Goal: Information Seeking & Learning: Find specific fact

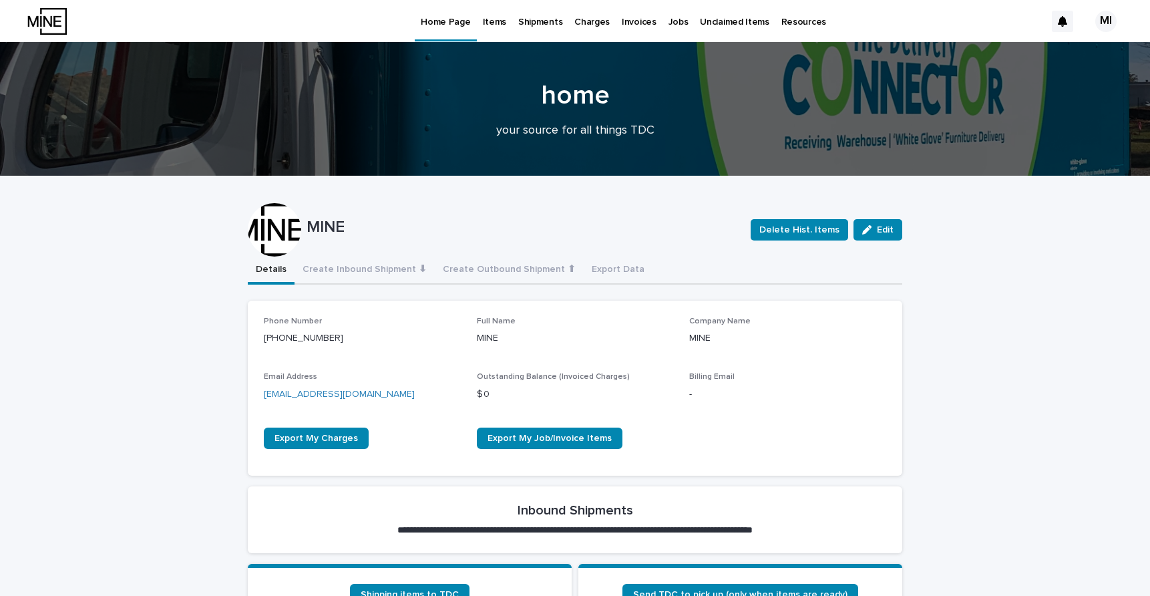
click at [492, 21] on p "Items" at bounding box center [494, 14] width 23 height 28
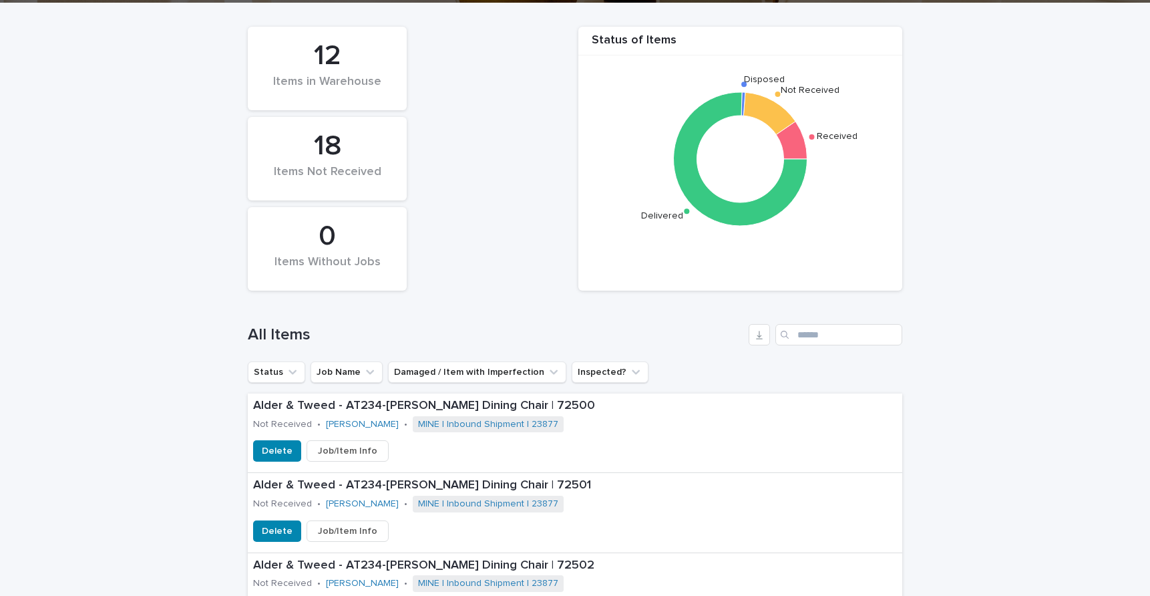
scroll to position [205, 0]
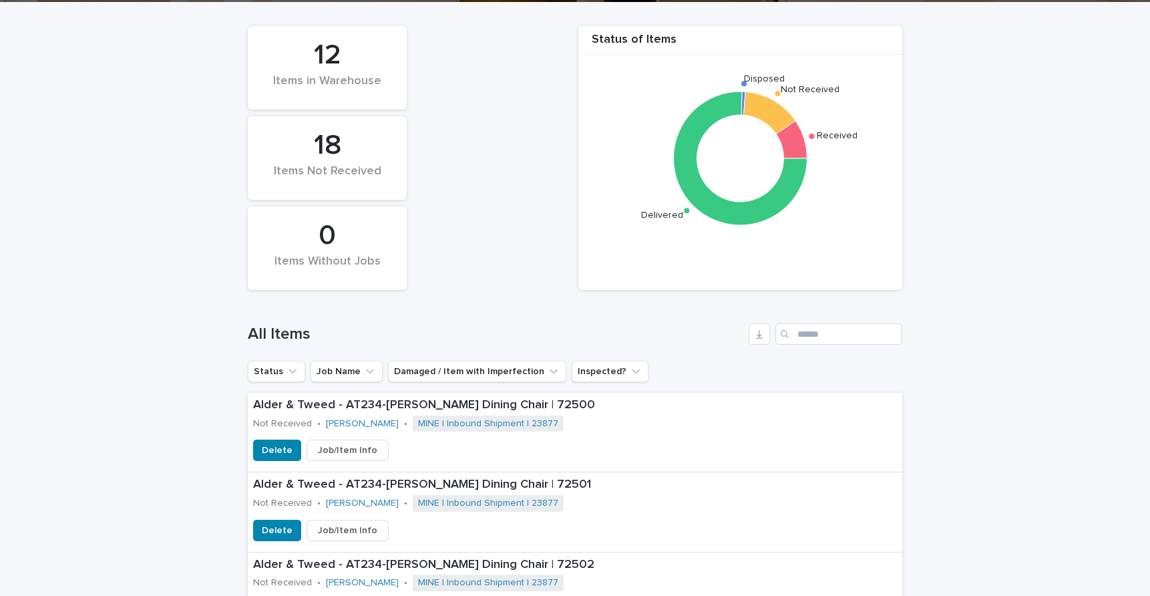
click at [358, 92] on div "Items in Warehouse" at bounding box center [328, 88] width 114 height 28
click at [323, 53] on div "12" at bounding box center [328, 55] width 114 height 33
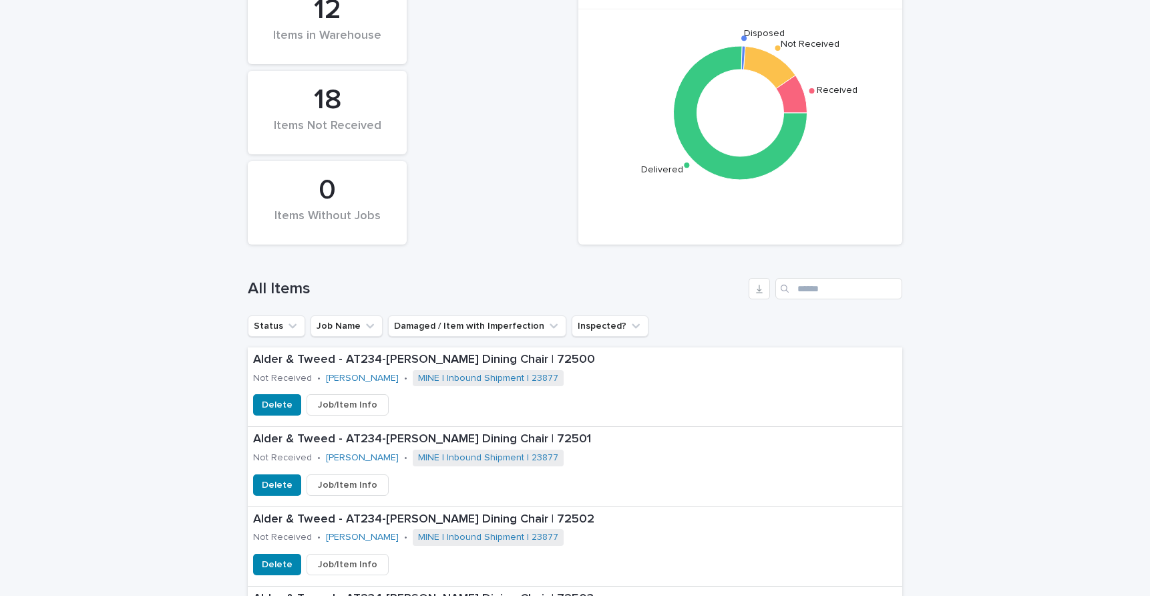
scroll to position [0, 0]
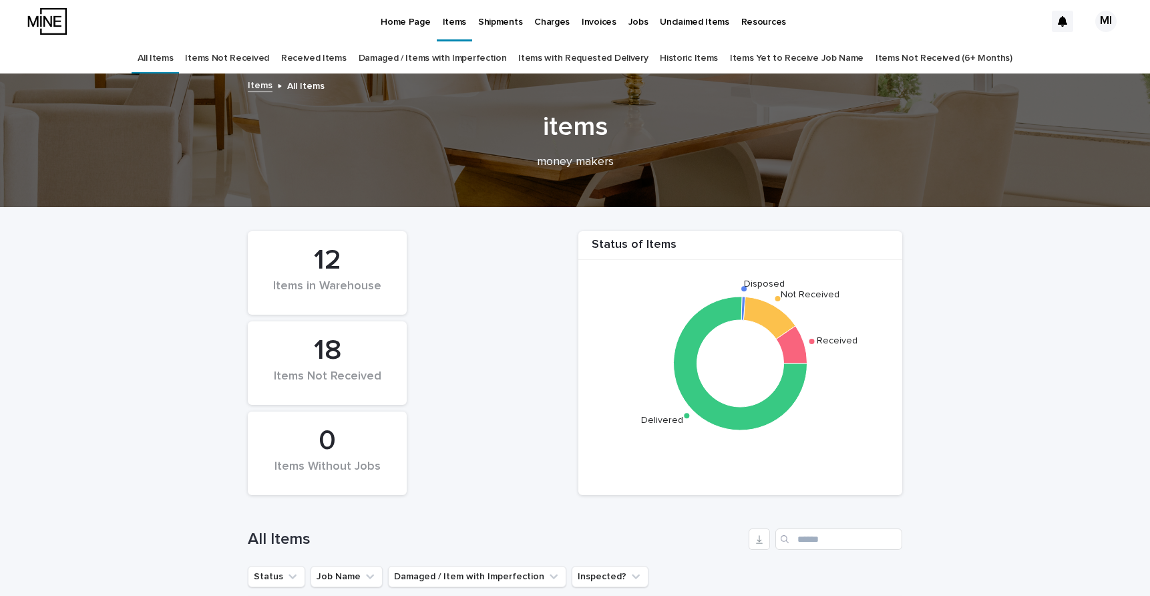
click at [331, 57] on link "Received Items" at bounding box center [313, 58] width 65 height 31
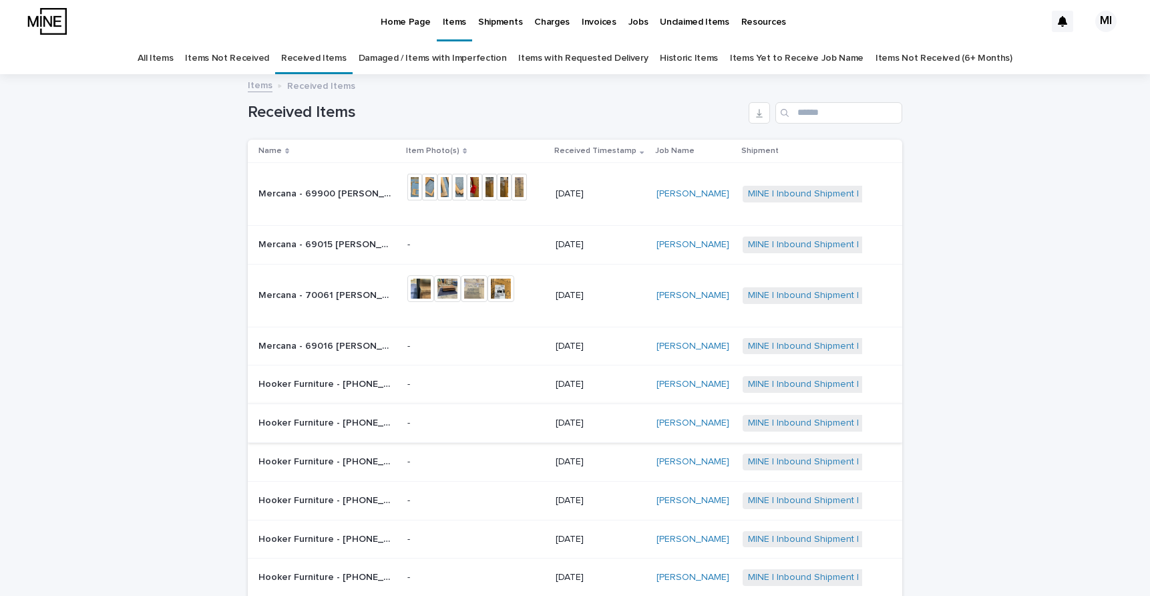
scroll to position [153, 0]
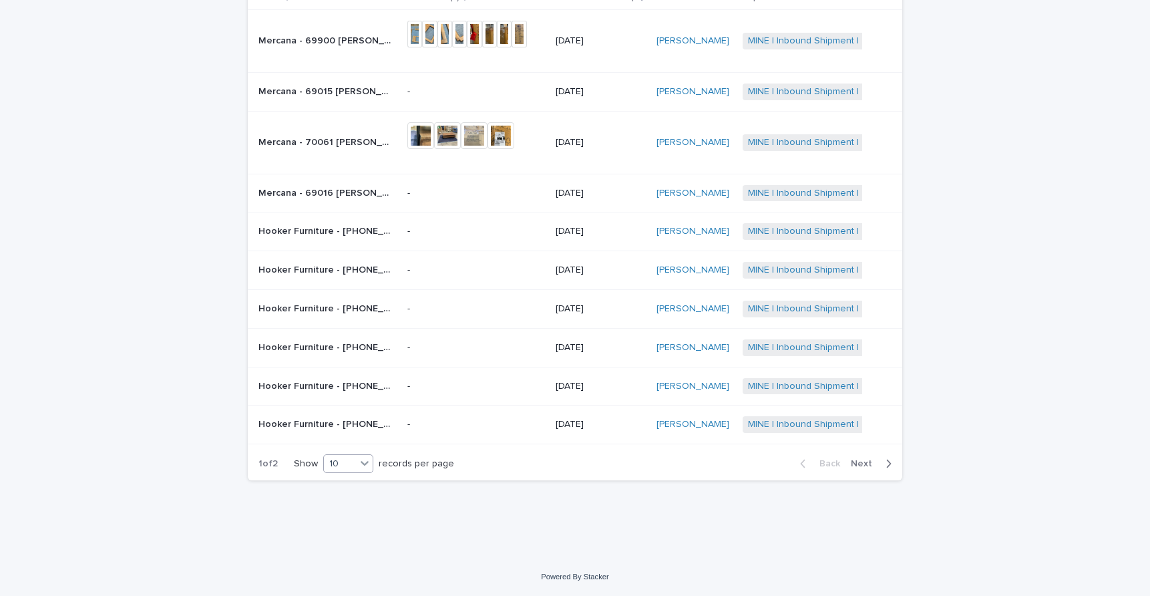
click at [365, 465] on icon at bounding box center [365, 463] width 8 height 5
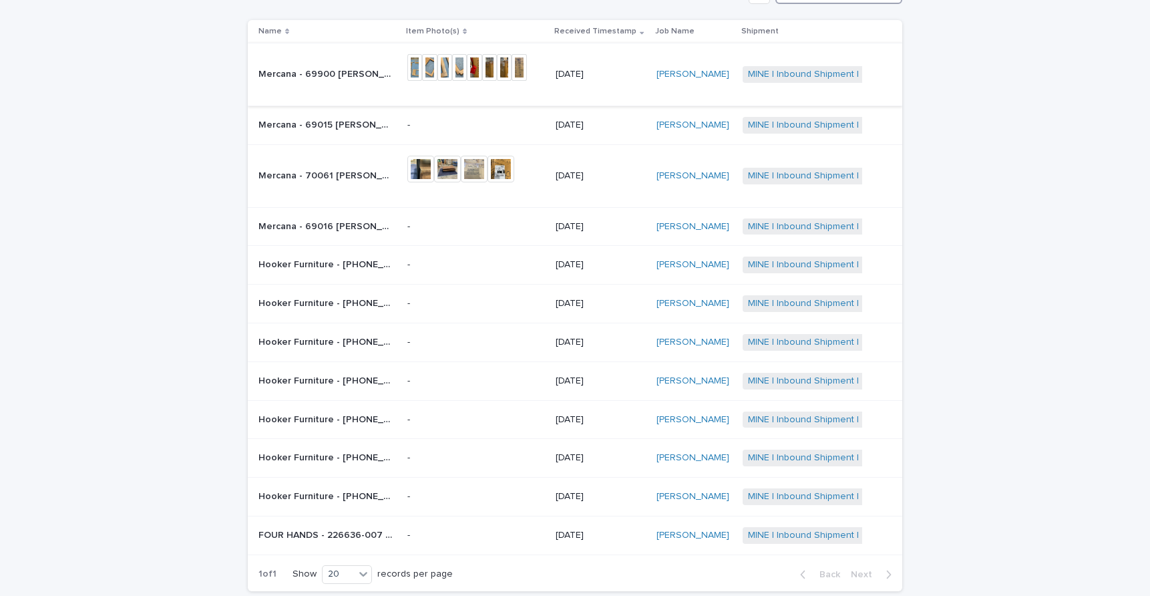
scroll to position [102, 0]
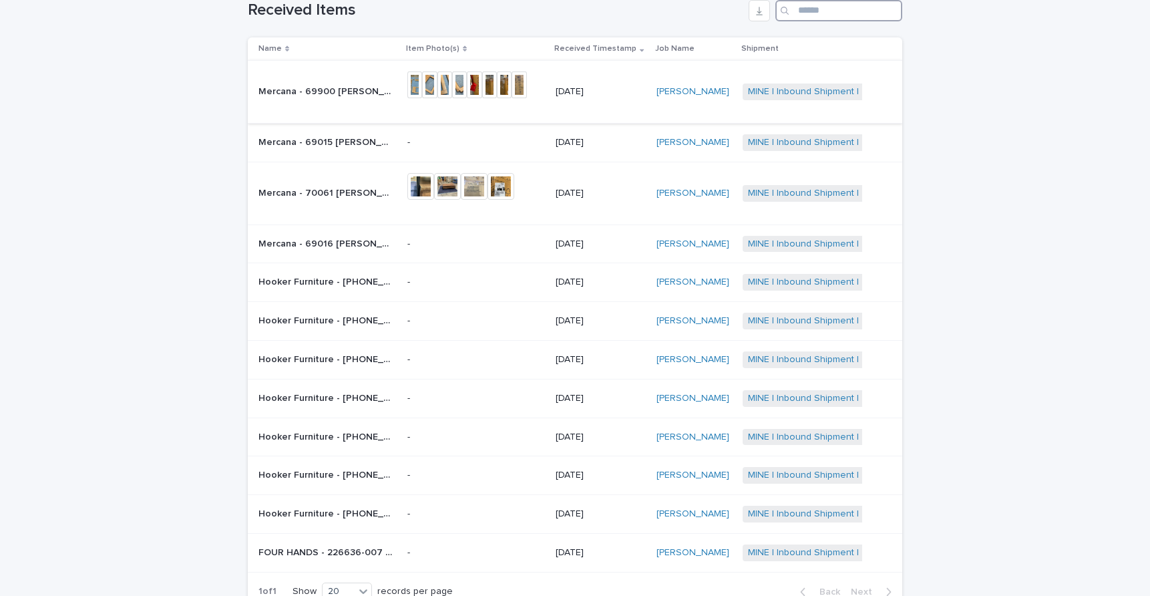
paste input "*****"
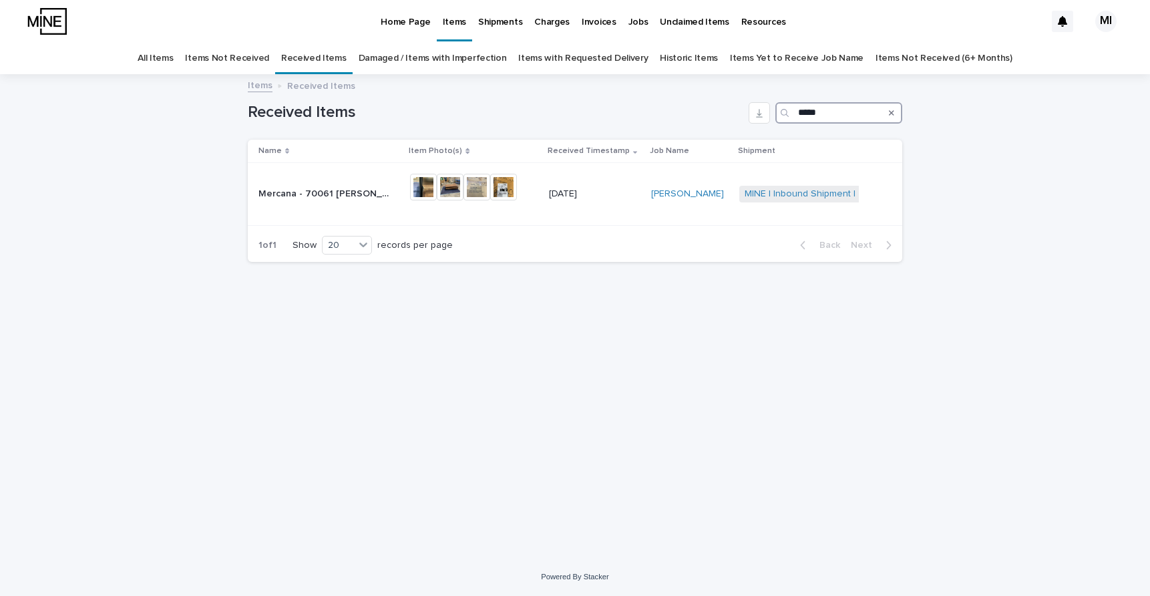
type input "*****"
click at [331, 58] on link "Received Items" at bounding box center [313, 58] width 65 height 31
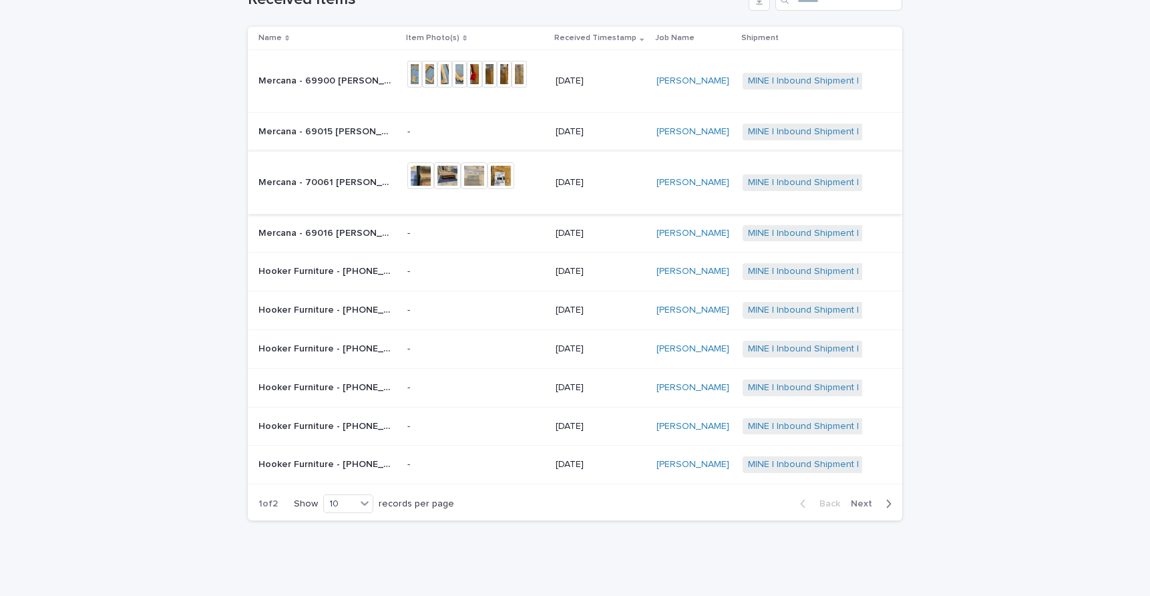
scroll to position [153, 0]
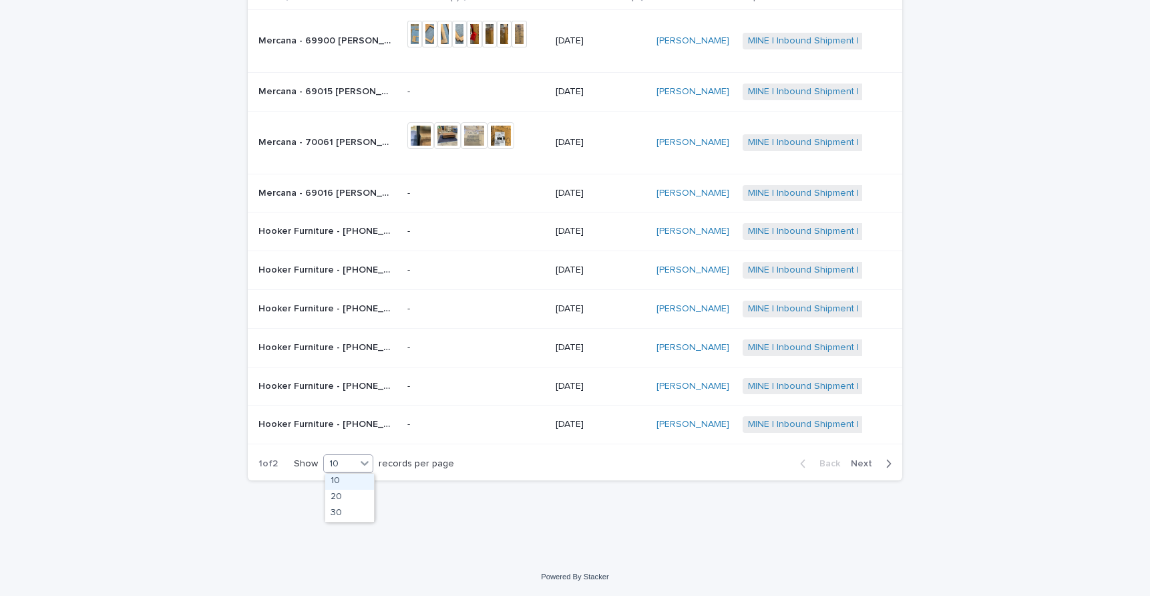
click at [337, 465] on div "10" at bounding box center [340, 464] width 32 height 14
click at [337, 488] on div "10" at bounding box center [349, 482] width 49 height 16
click at [337, 493] on div "Loading... Saving… Loading... Saving… Received Items Name Item Photo(s) Receive…" at bounding box center [575, 224] width 668 height 602
click at [341, 460] on div "10" at bounding box center [340, 464] width 32 height 14
click at [341, 487] on div "10" at bounding box center [349, 482] width 49 height 16
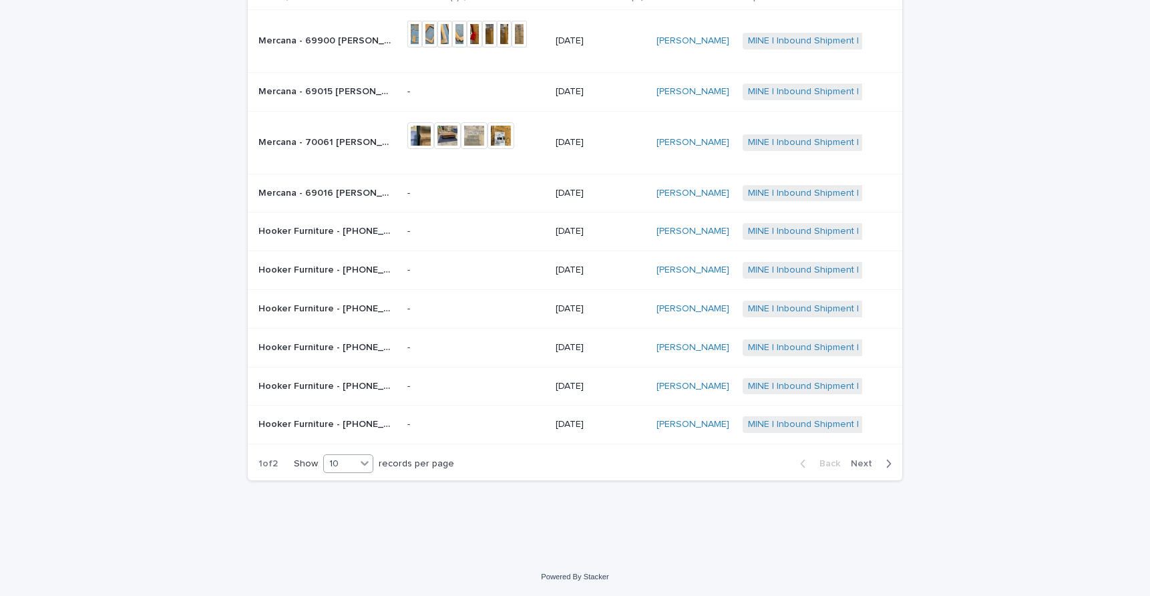
click at [343, 461] on div "10" at bounding box center [340, 464] width 32 height 14
click at [344, 507] on div "30" at bounding box center [349, 514] width 49 height 16
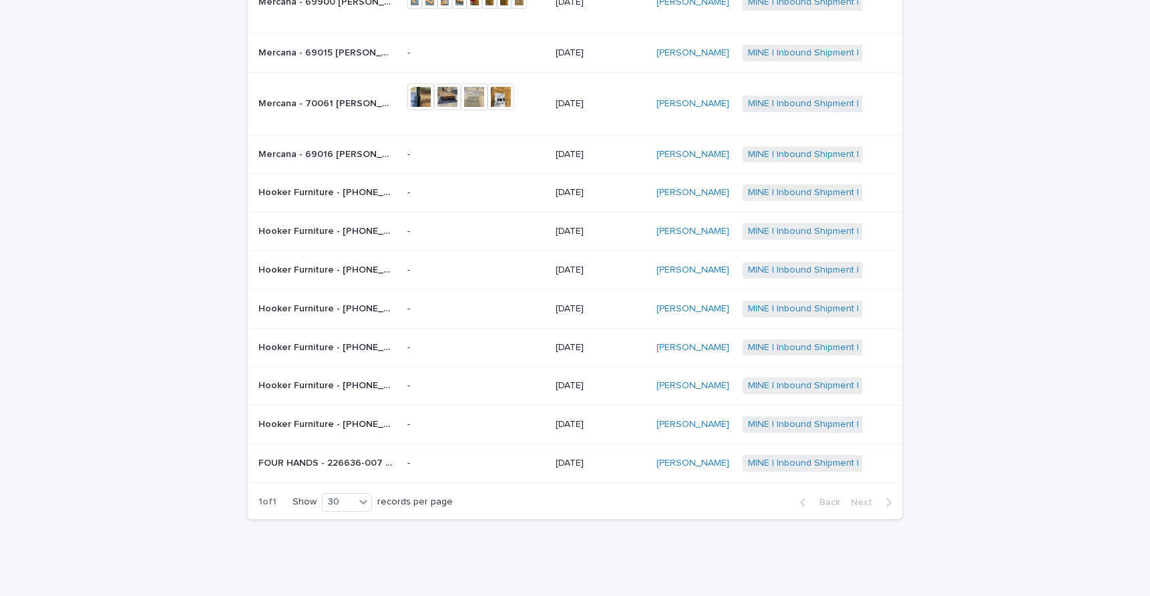
scroll to position [0, 0]
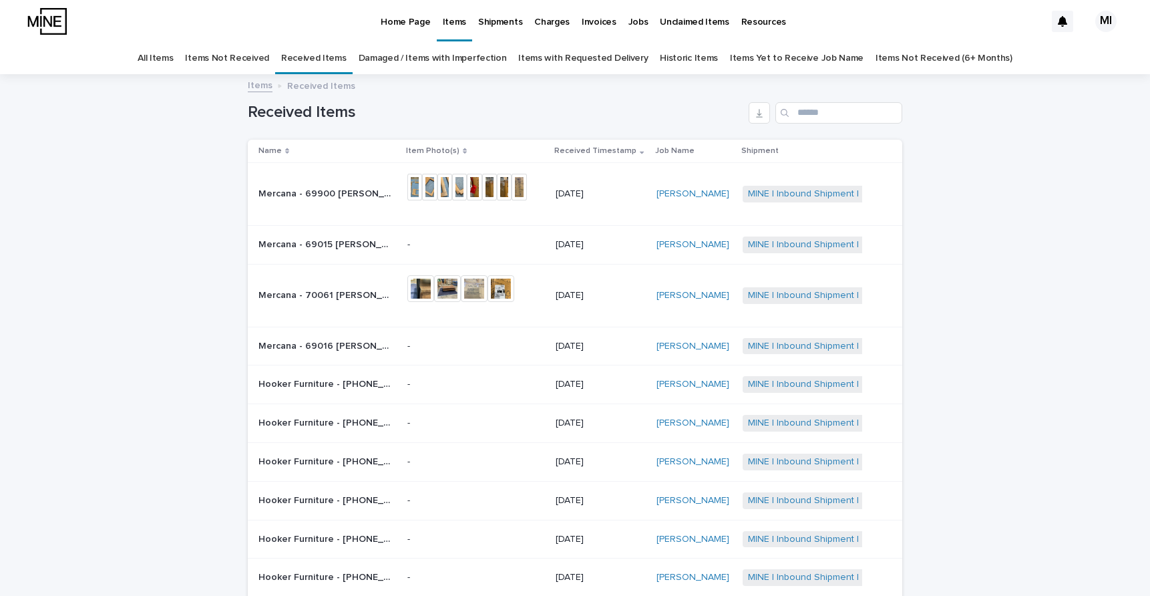
click at [349, 194] on p "Mercana - 69900 [PERSON_NAME] Set of 2 Light Brown Solid Wood w/ Cane Nesting A…" at bounding box center [327, 193] width 136 height 14
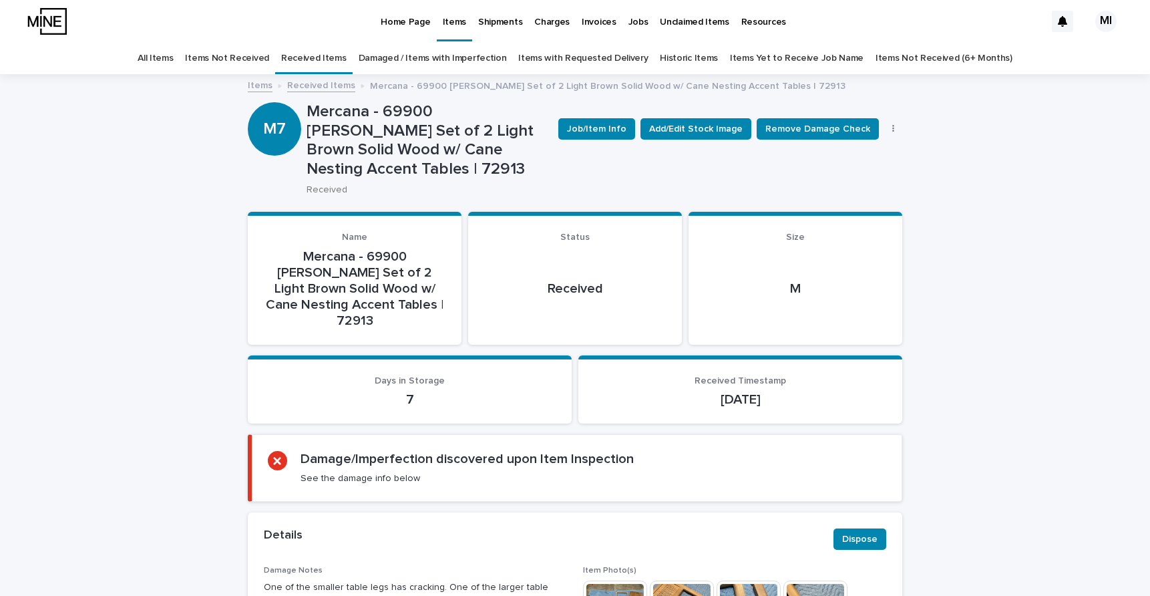
click at [498, 151] on p "Mercana - 69900 [PERSON_NAME] Set of 2 Light Brown Solid Wood w/ Cane Nesting A…" at bounding box center [427, 140] width 241 height 77
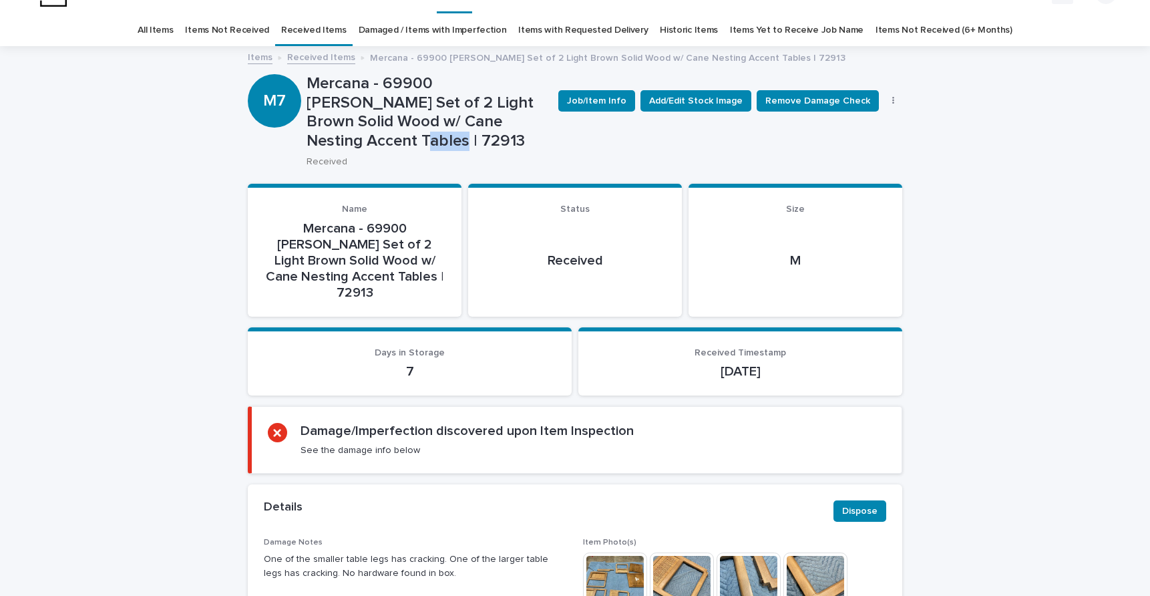
scroll to position [31, 0]
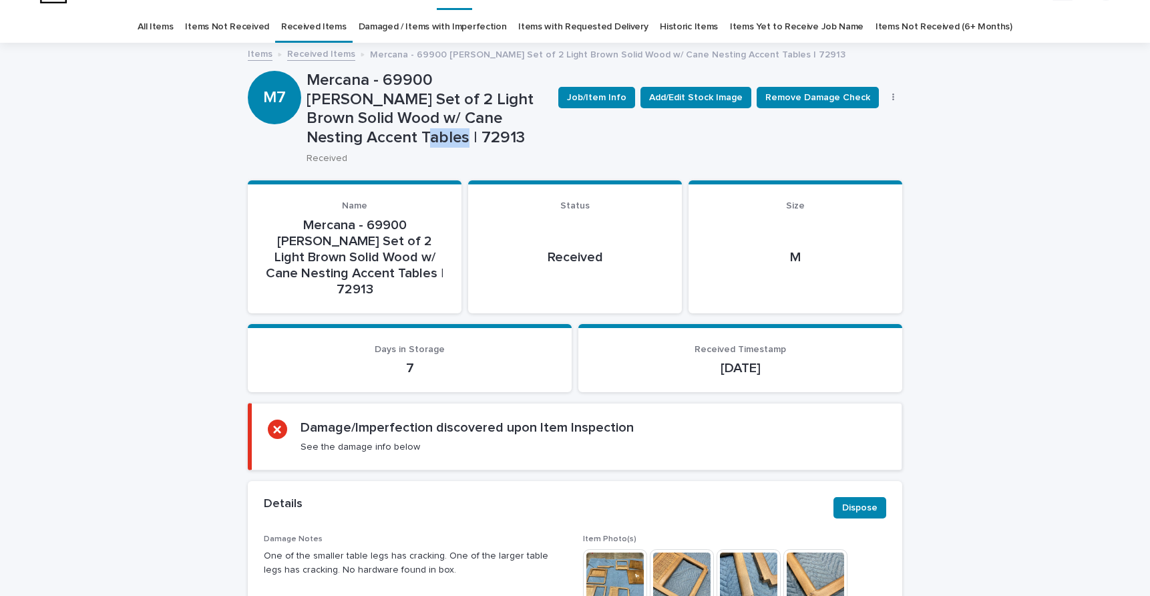
copy p "72913"
click at [324, 52] on link "Received Items" at bounding box center [321, 52] width 68 height 15
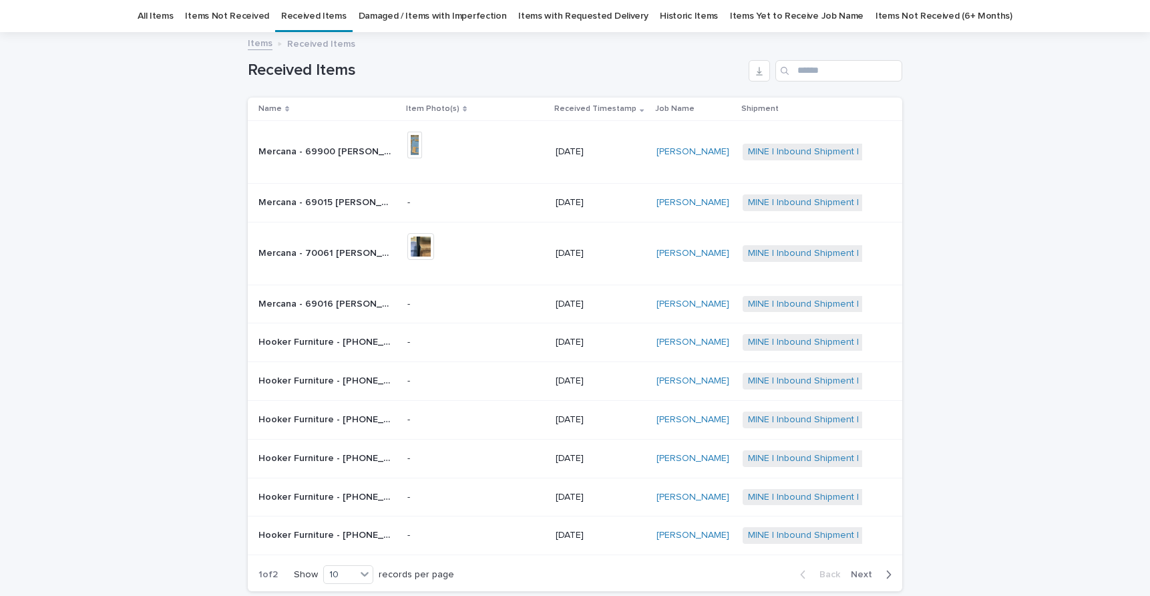
scroll to position [43, 0]
click at [329, 202] on p "Mercana - 69015 [PERSON_NAME] I 20L x 21W x 24H Dark Brown Wood w/ Black Iron F…" at bounding box center [327, 201] width 136 height 14
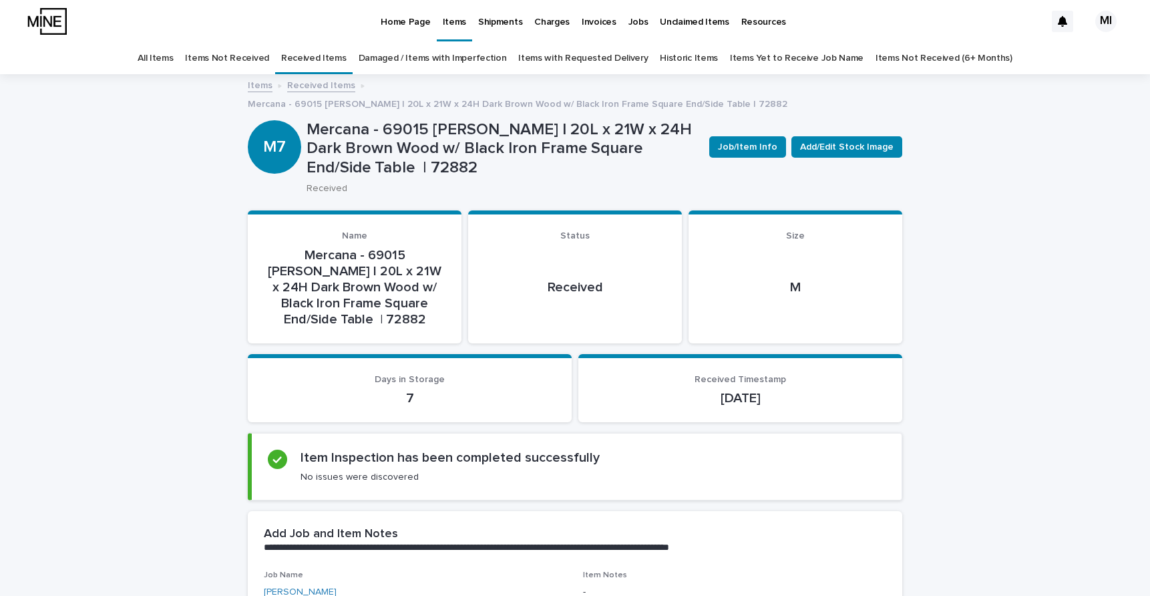
click at [319, 154] on p "Mercana - 69015 [PERSON_NAME] I 20L x 21W x 24H Dark Brown Wood w/ Black Iron F…" at bounding box center [503, 148] width 392 height 57
copy p "72882"
click at [329, 86] on link "Received Items" at bounding box center [321, 84] width 68 height 15
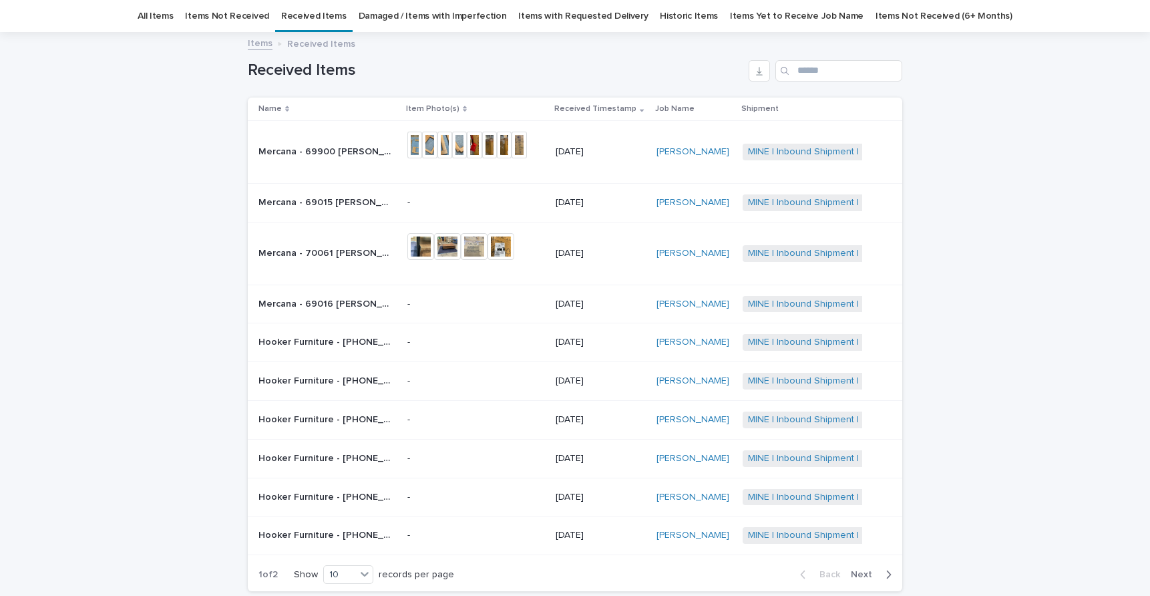
scroll to position [43, 0]
click at [339, 243] on div "Mercana - 70061 [PERSON_NAME] 34.25L x 34.25W x 16.5H Small Brown Wood w/ Black…" at bounding box center [328, 253] width 138 height 22
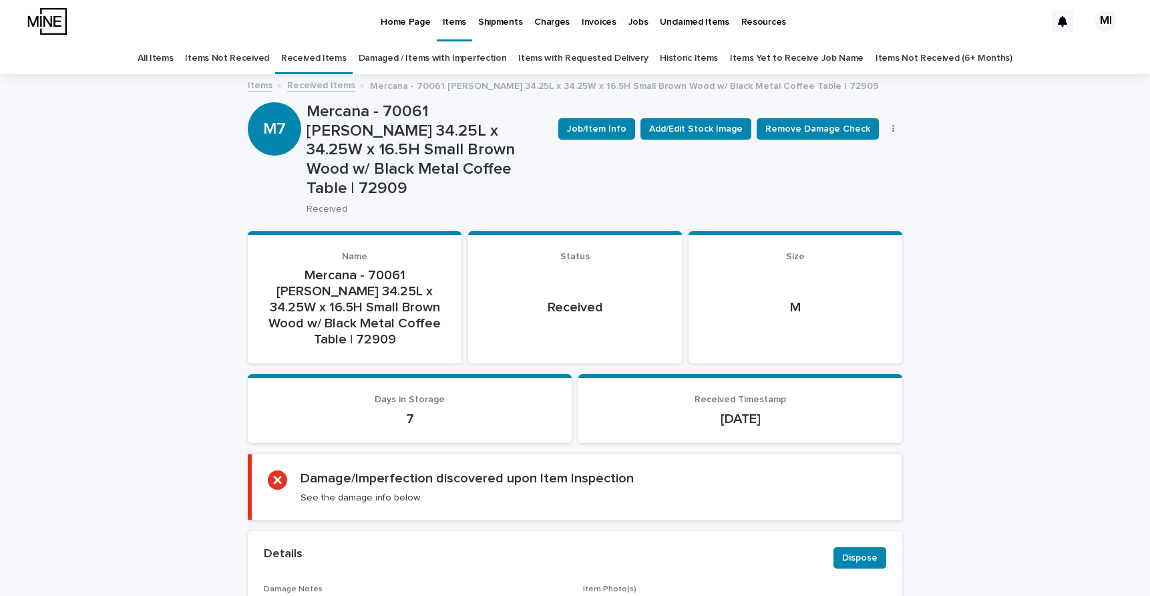
click at [319, 170] on p "Mercana - 70061 [PERSON_NAME] 34.25L x 34.25W x 16.5H Small Brown Wood w/ Black…" at bounding box center [427, 150] width 241 height 96
copy p "72909"
click at [332, 85] on link "Received Items" at bounding box center [321, 84] width 68 height 15
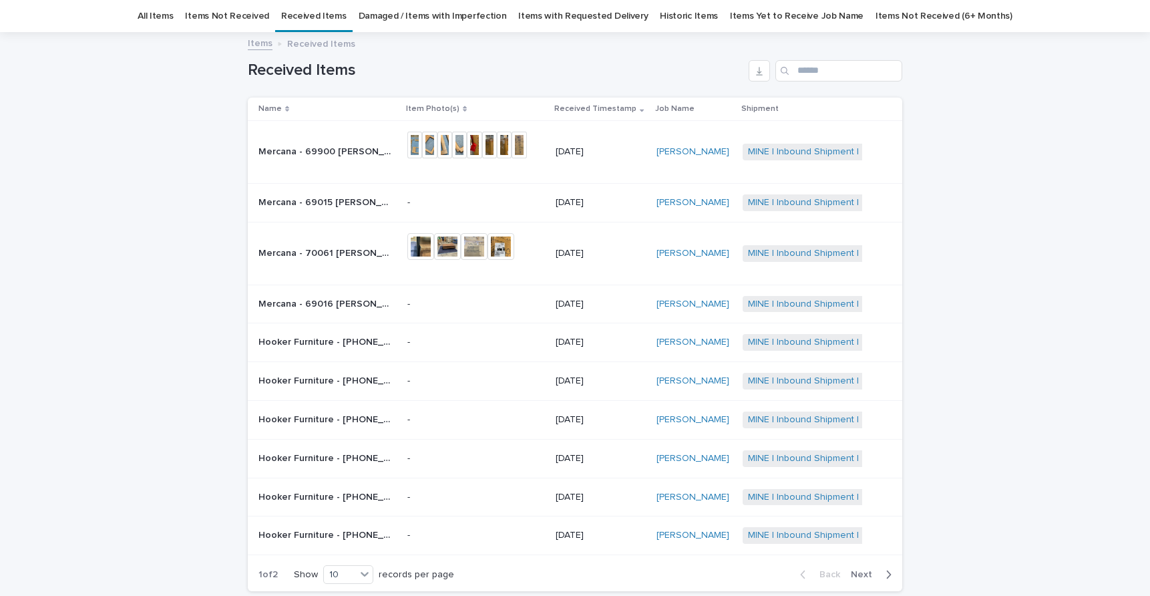
scroll to position [43, 0]
click at [323, 297] on p "Mercana - 69016 [PERSON_NAME] 54x30 Dark Brown Wood w/ Black Iron Frame Rectang…" at bounding box center [327, 302] width 136 height 14
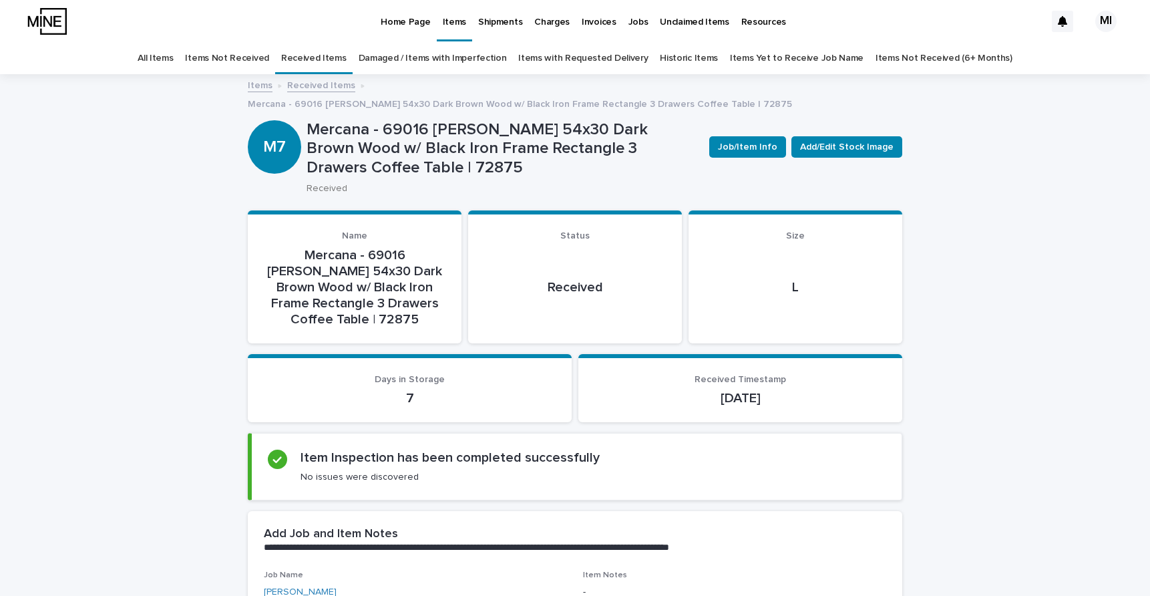
click at [326, 153] on p "Mercana - 69016 [PERSON_NAME] 54x30 Dark Brown Wood w/ Black Iron Frame Rectang…" at bounding box center [503, 148] width 392 height 57
copy p "72875"
click at [324, 86] on link "Received Items" at bounding box center [321, 84] width 68 height 15
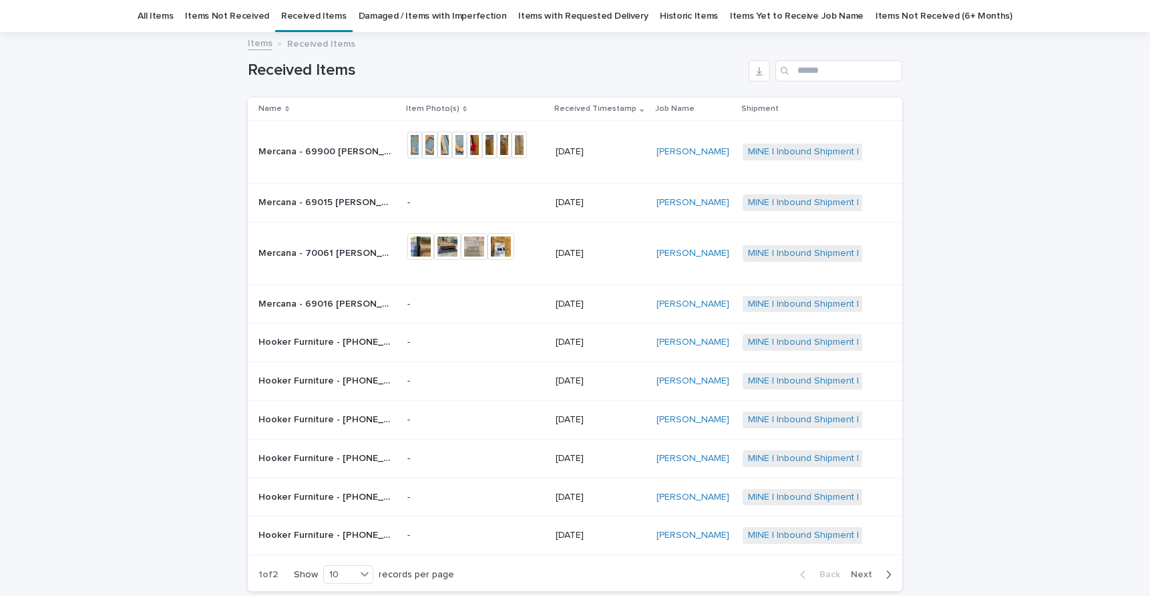
scroll to position [43, 0]
click at [427, 342] on p "-" at bounding box center [474, 341] width 134 height 11
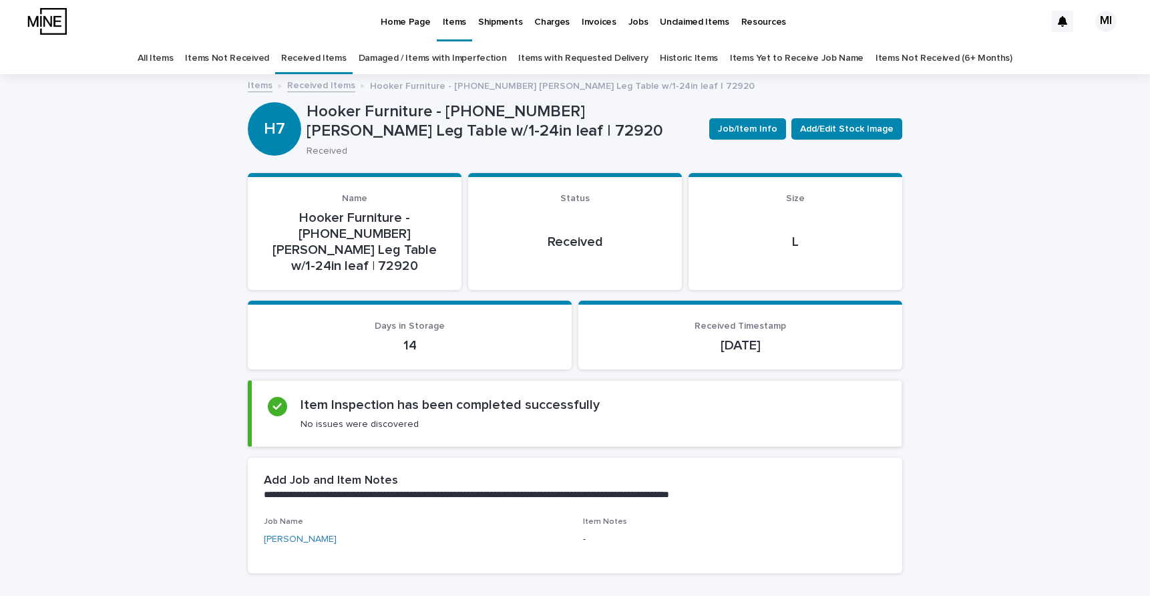
click at [438, 131] on p "Hooker Furniture - [PHONE_NUMBER] [PERSON_NAME] Leg Table w/1-24in leaf | 72920" at bounding box center [503, 121] width 392 height 39
copy p "72920"
click at [320, 86] on link "Received Items" at bounding box center [321, 84] width 68 height 15
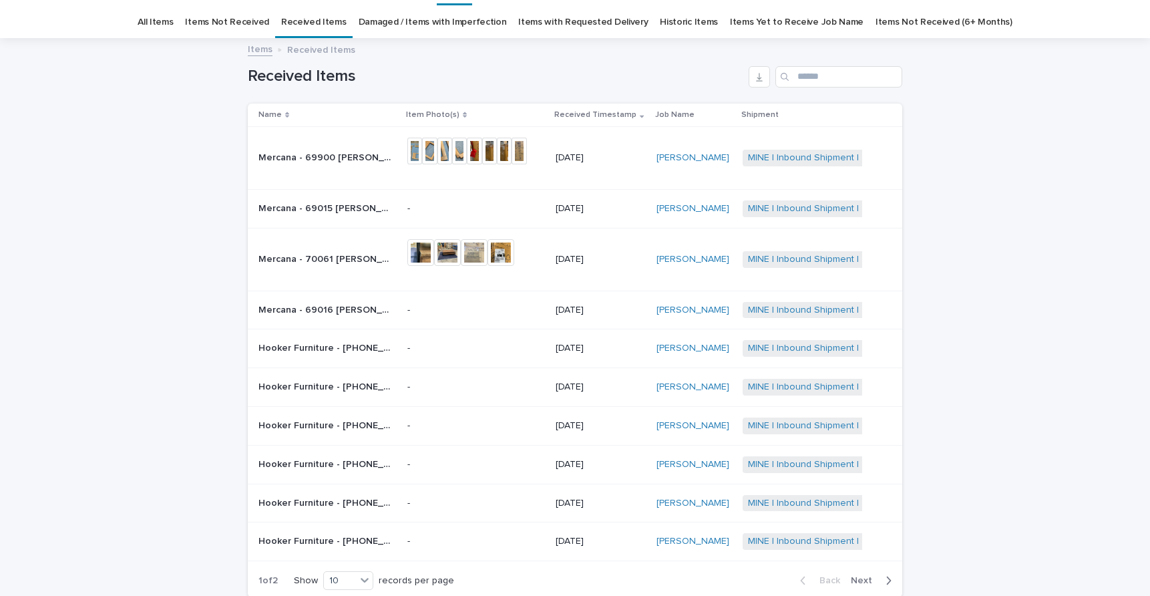
scroll to position [43, 0]
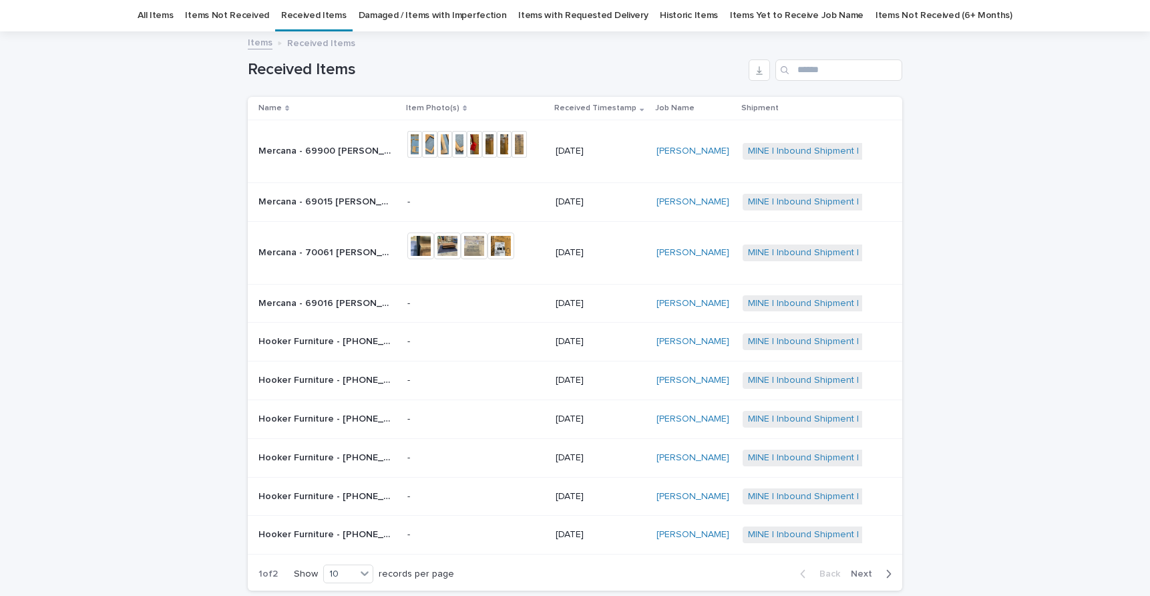
click at [317, 380] on p "Hooker Furniture - [PHONE_NUMBER] [PERSON_NAME] Upholstered Side Chair | 72891" at bounding box center [327, 379] width 136 height 14
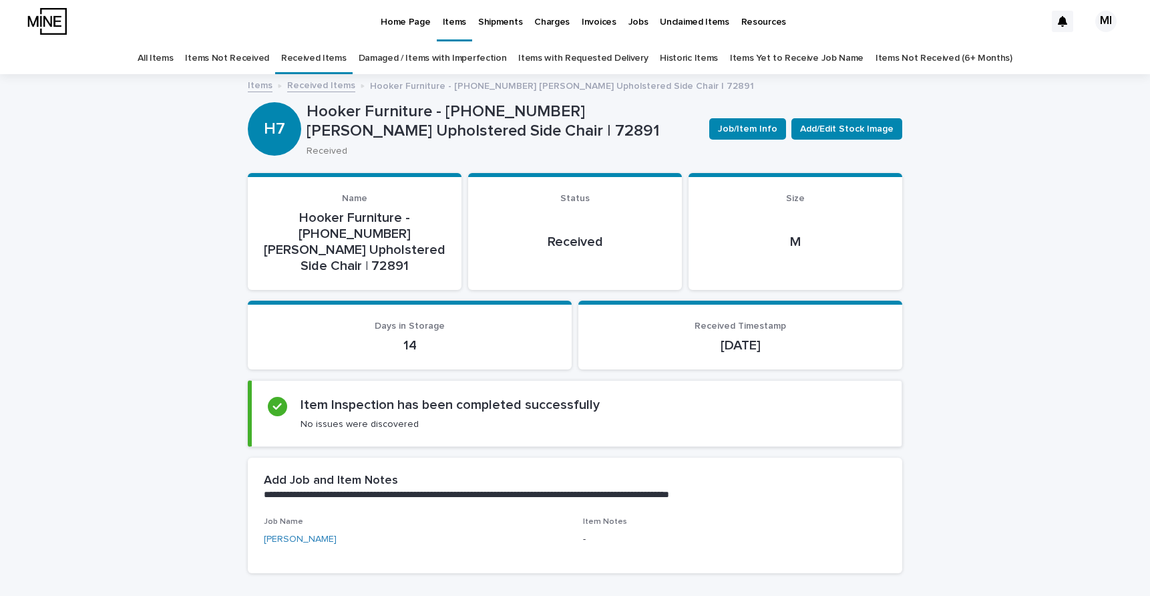
click at [506, 130] on p "Hooker Furniture - [PHONE_NUMBER] [PERSON_NAME] Upholstered Side Chair | 72891" at bounding box center [503, 121] width 392 height 39
copy p "72891"
click at [322, 84] on link "Received Items" at bounding box center [321, 84] width 68 height 15
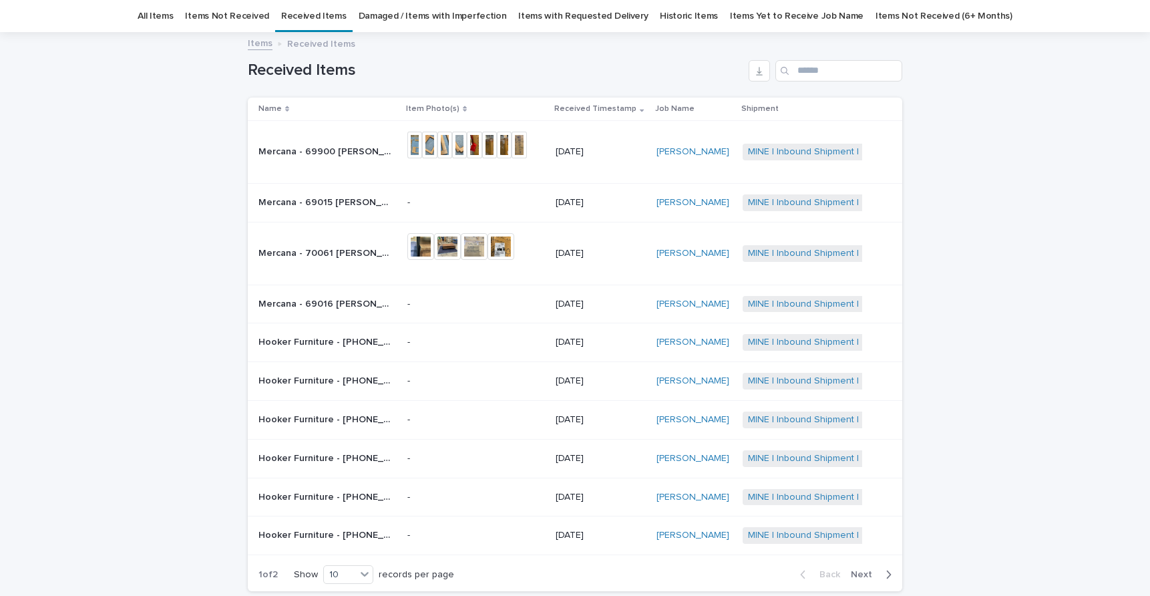
scroll to position [43, 0]
click at [299, 415] on p "Hooker Furniture - [PHONE_NUMBER] [PERSON_NAME] Upholstered Side Chair | 72889" at bounding box center [327, 418] width 136 height 14
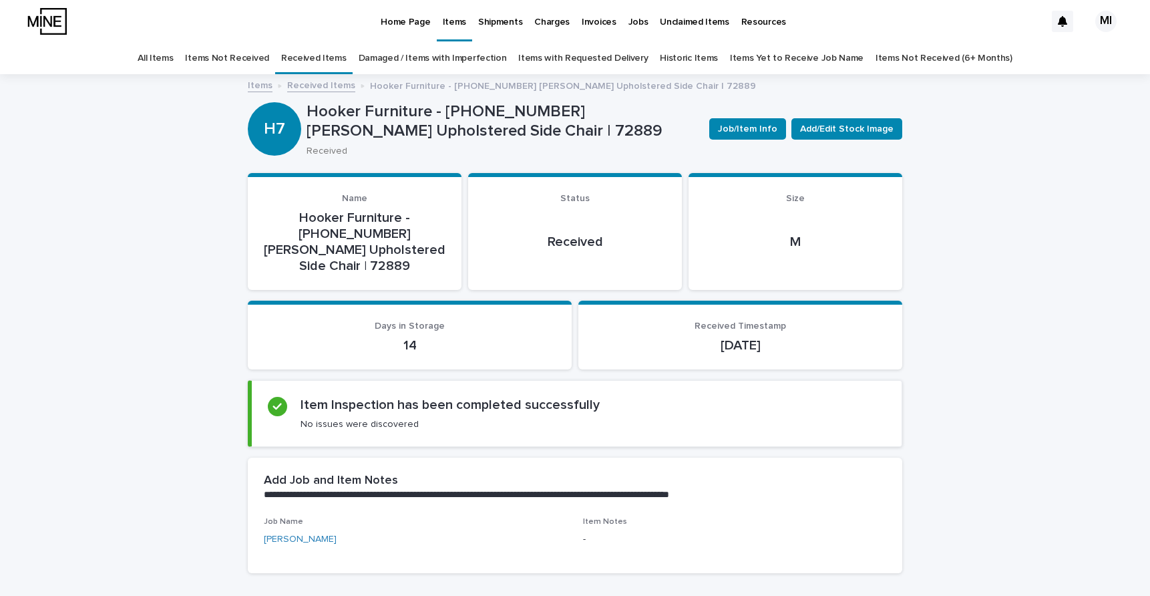
click at [502, 129] on p "Hooker Furniture - [PHONE_NUMBER] [PERSON_NAME] Upholstered Side Chair | 72889" at bounding box center [503, 121] width 392 height 39
copy p "72889"
click at [327, 83] on link "Received Items" at bounding box center [321, 84] width 68 height 15
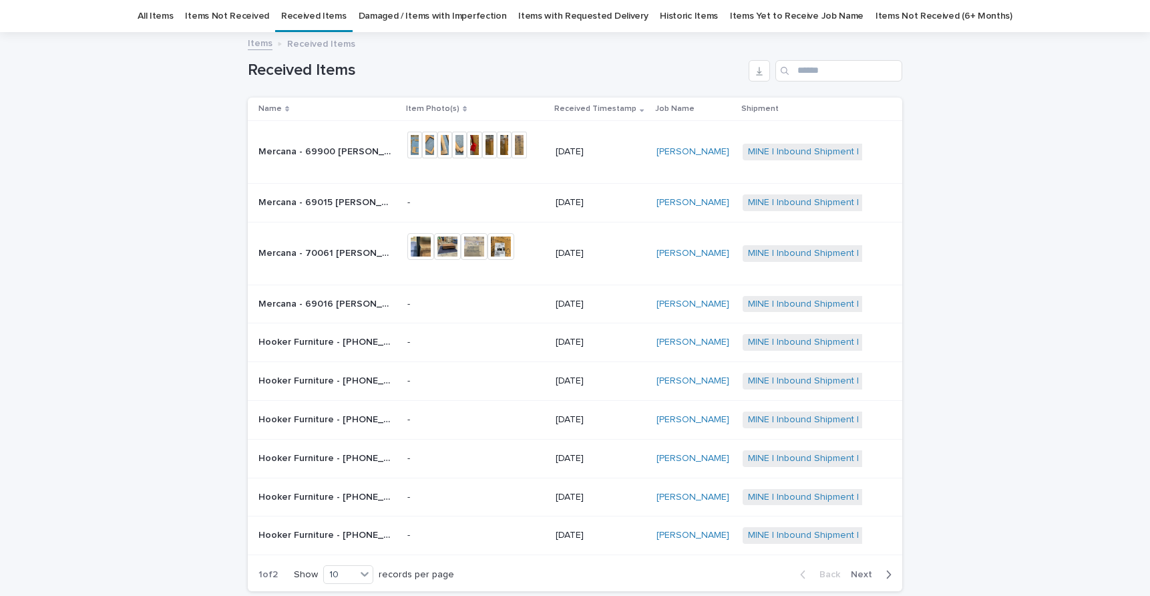
scroll to position [43, 0]
click at [300, 456] on p "Hooker Furniture - [PHONE_NUMBER] [PERSON_NAME] Upholstered Side Chair | 72892" at bounding box center [327, 457] width 136 height 14
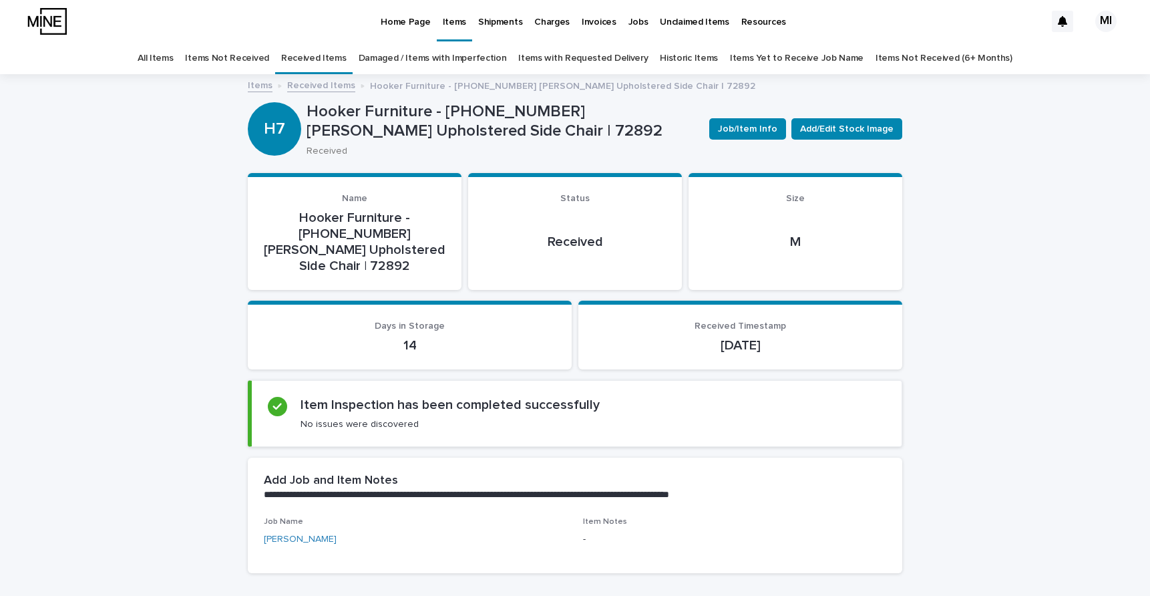
click at [510, 129] on p "Hooker Furniture - [PHONE_NUMBER] [PERSON_NAME] Upholstered Side Chair | 72892" at bounding box center [503, 121] width 392 height 39
copy p "72892"
click at [324, 82] on link "Received Items" at bounding box center [321, 84] width 68 height 15
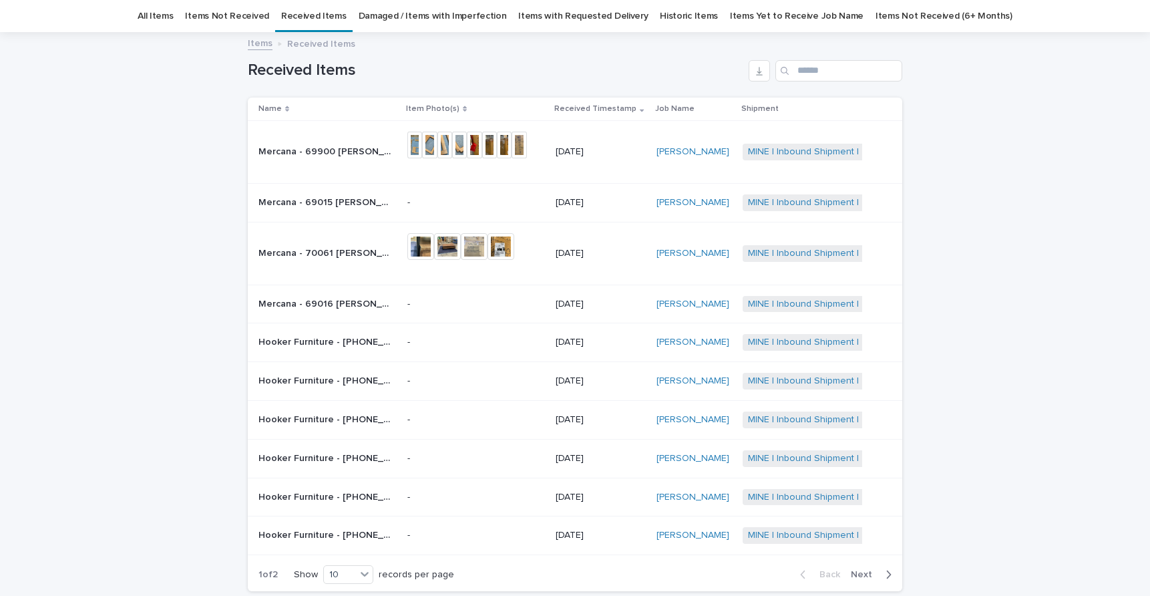
scroll to position [43, 0]
click at [295, 500] on p "Hooker Furniture - [PHONE_NUMBER] [PERSON_NAME] Upholstered Side Chair | 72890" at bounding box center [327, 495] width 136 height 14
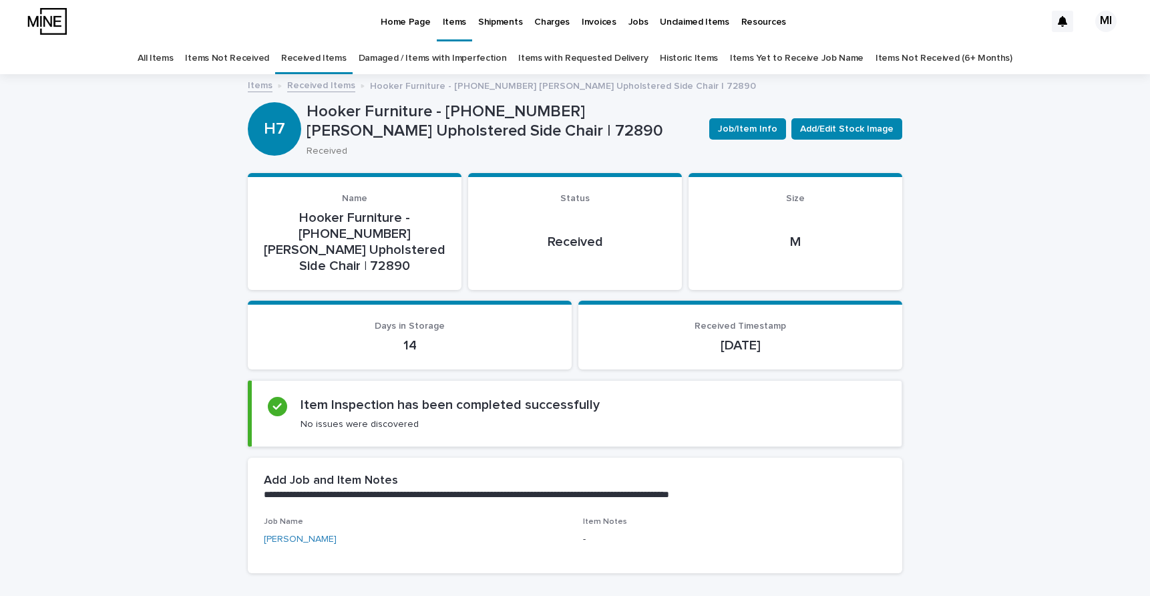
click at [504, 131] on p "Hooker Furniture - [PHONE_NUMBER] [PERSON_NAME] Upholstered Side Chair | 72890" at bounding box center [503, 121] width 392 height 39
copy p "72890"
click at [317, 81] on link "Received Items" at bounding box center [321, 84] width 68 height 15
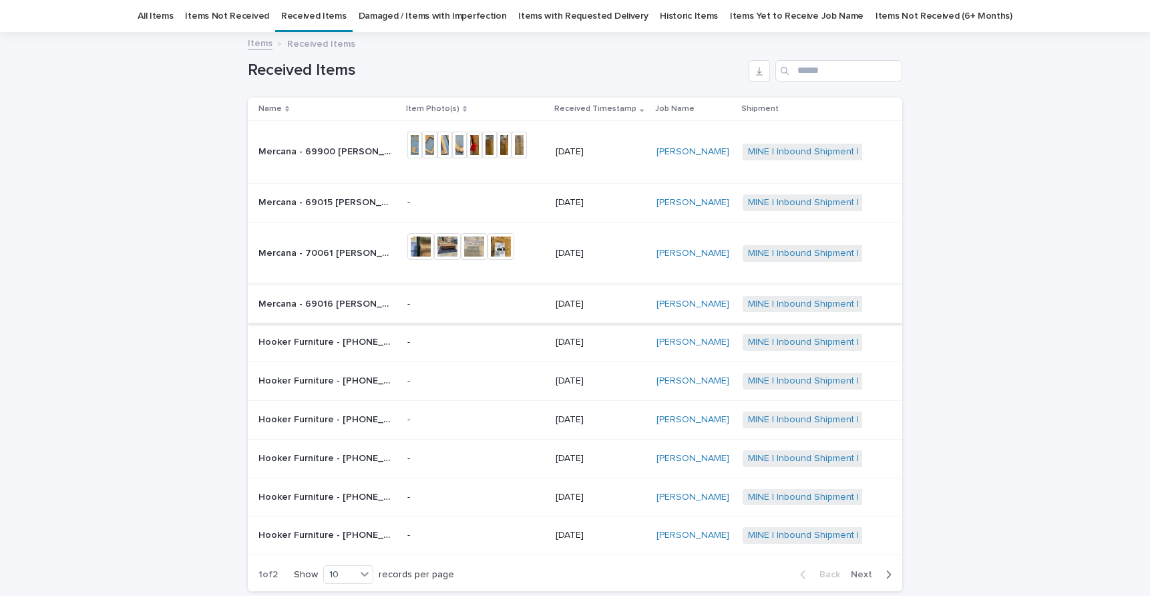
scroll to position [43, 0]
click at [304, 533] on p "Hooker Furniture - [PHONE_NUMBER] [PERSON_NAME] Upholstered Arm Chair | 72927" at bounding box center [327, 533] width 136 height 14
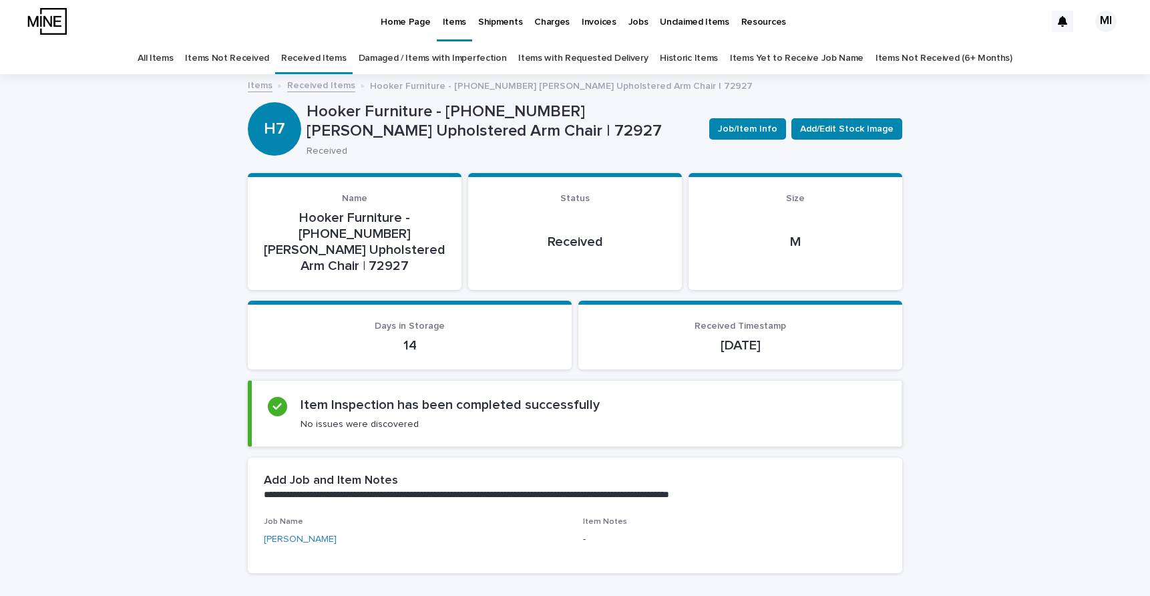
click at [517, 127] on p "Hooker Furniture - [PHONE_NUMBER] [PERSON_NAME] Upholstered Arm Chair | 72927" at bounding box center [503, 121] width 392 height 39
copy p "72927"
click at [325, 85] on link "Received Items" at bounding box center [321, 84] width 68 height 15
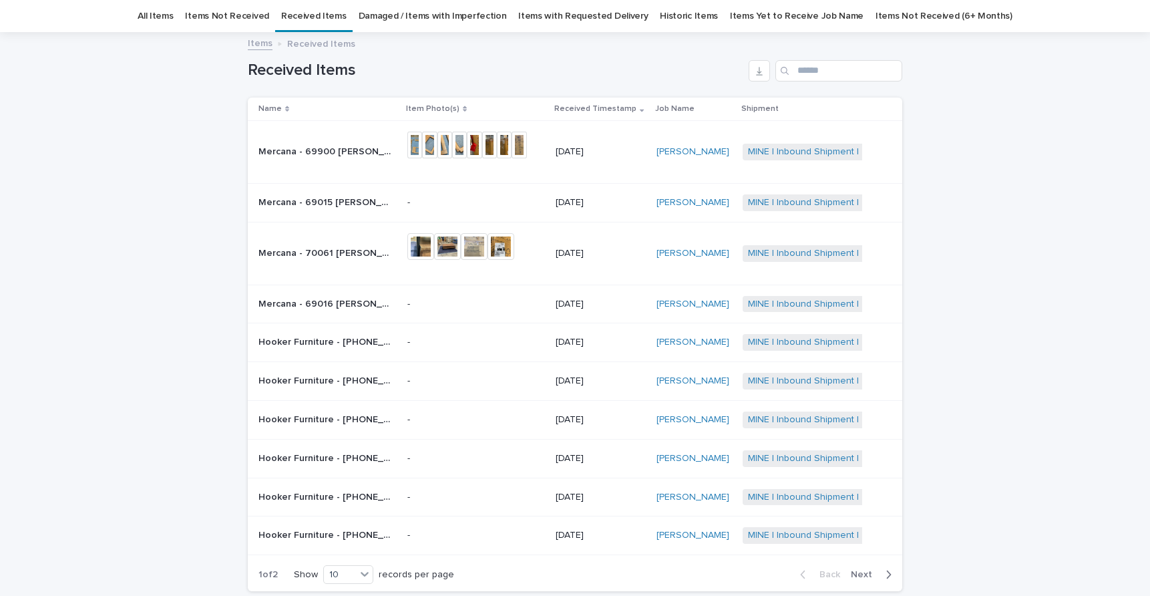
scroll to position [43, 0]
click at [317, 531] on p "Hooker Furniture - [PHONE_NUMBER] [PERSON_NAME] Upholstered Arm Chair | 72927" at bounding box center [327, 533] width 136 height 14
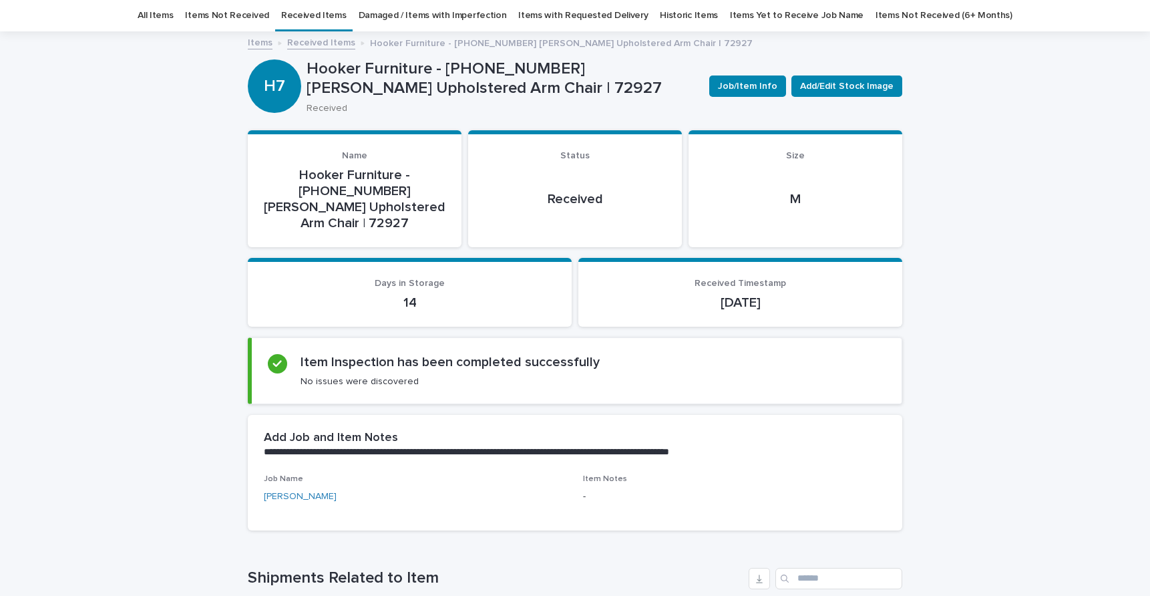
click at [497, 88] on p "Hooker Furniture - [PHONE_NUMBER] [PERSON_NAME] Upholstered Arm Chair | 72927" at bounding box center [503, 78] width 392 height 39
click at [315, 43] on link "Received Items" at bounding box center [321, 41] width 68 height 15
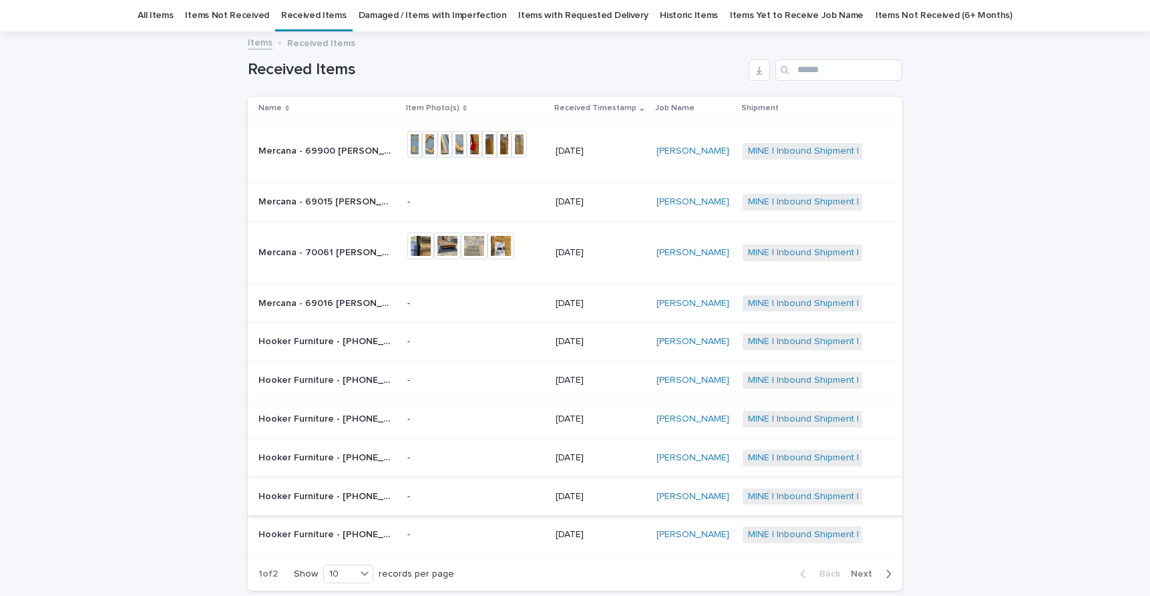
scroll to position [151, 0]
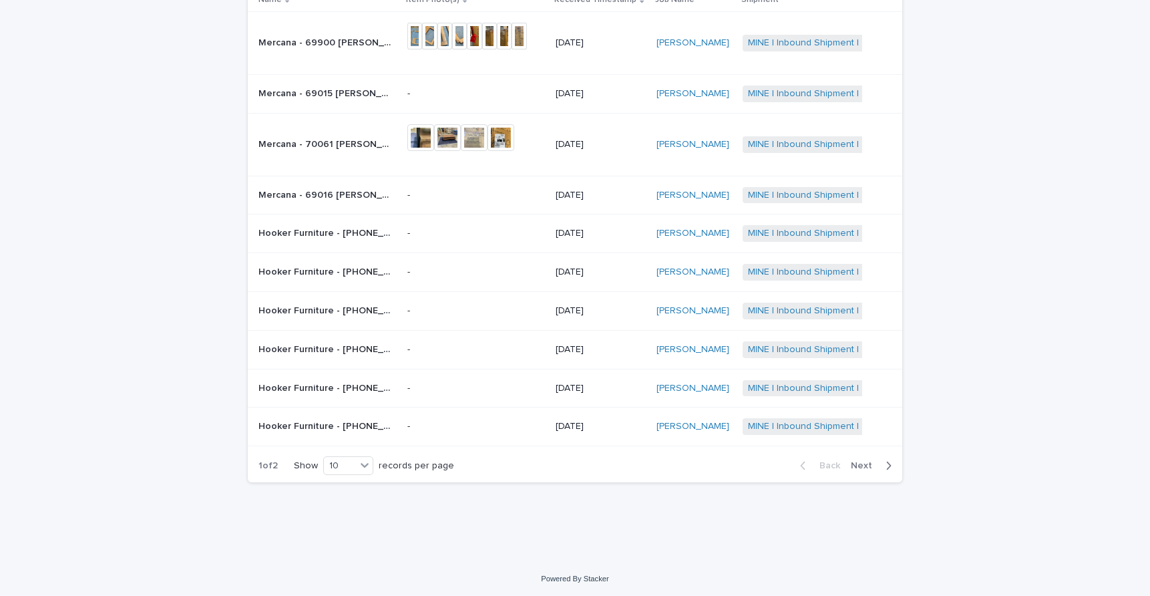
click at [883, 460] on button "Next" at bounding box center [874, 466] width 57 height 12
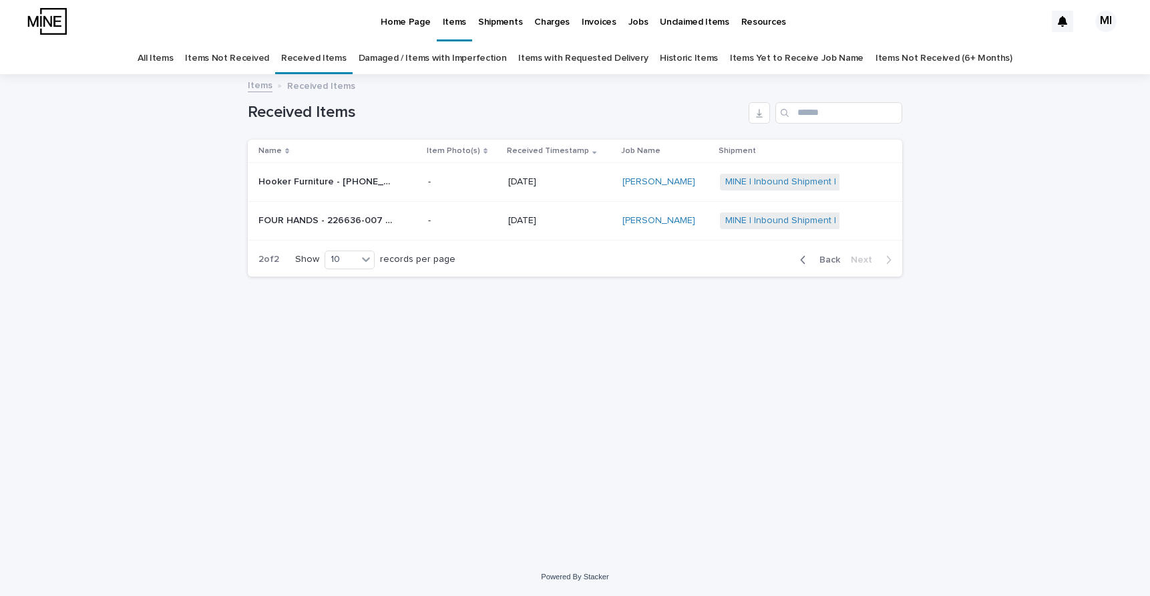
click at [401, 180] on div "Hooker Furniture - [PHONE_NUMBER] [PERSON_NAME] Upholstered Arm Chair | 72928 H…" at bounding box center [338, 182] width 159 height 22
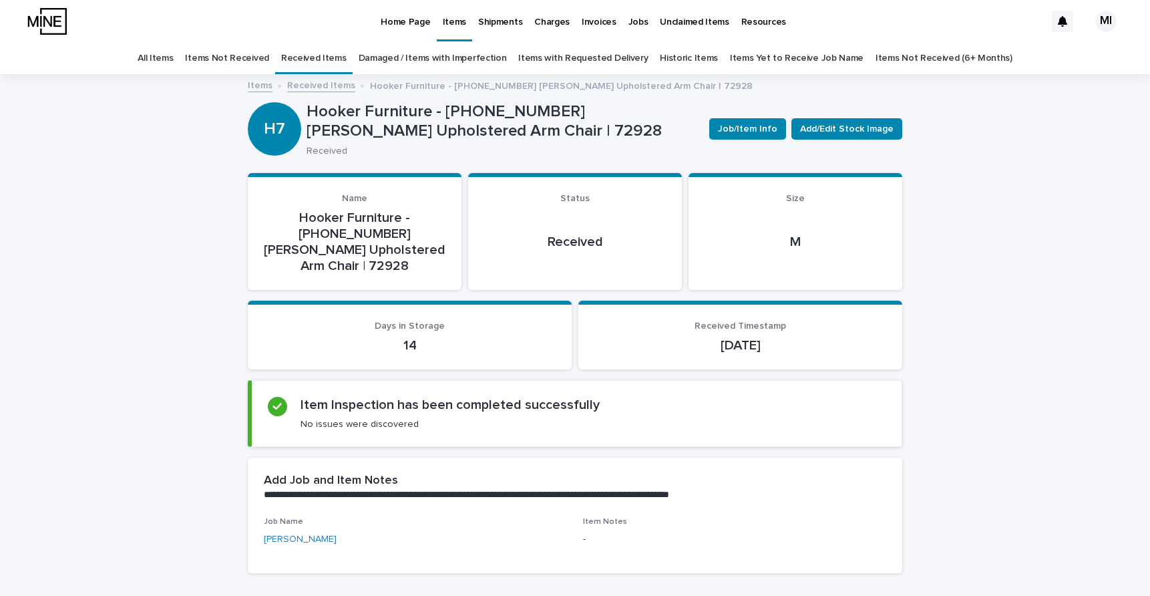
click at [495, 128] on p "Hooker Furniture - [PHONE_NUMBER] [PERSON_NAME] Upholstered Arm Chair | 72928" at bounding box center [503, 121] width 392 height 39
